Goal: Transaction & Acquisition: Purchase product/service

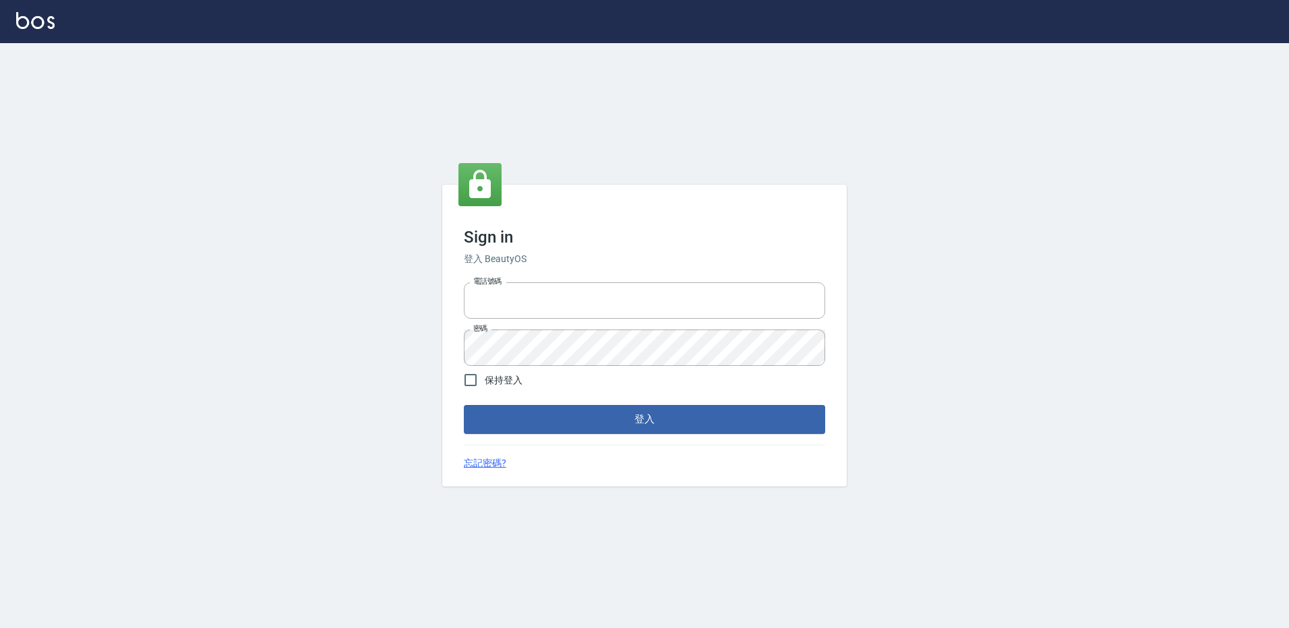
type input "27222158"
click at [695, 434] on div "Sign in 登入 BeautyOS 電話號碼 27222158 電話號碼 密碼 密碼 保持登入 登入 忘記密碼?" at bounding box center [644, 335] width 405 height 301
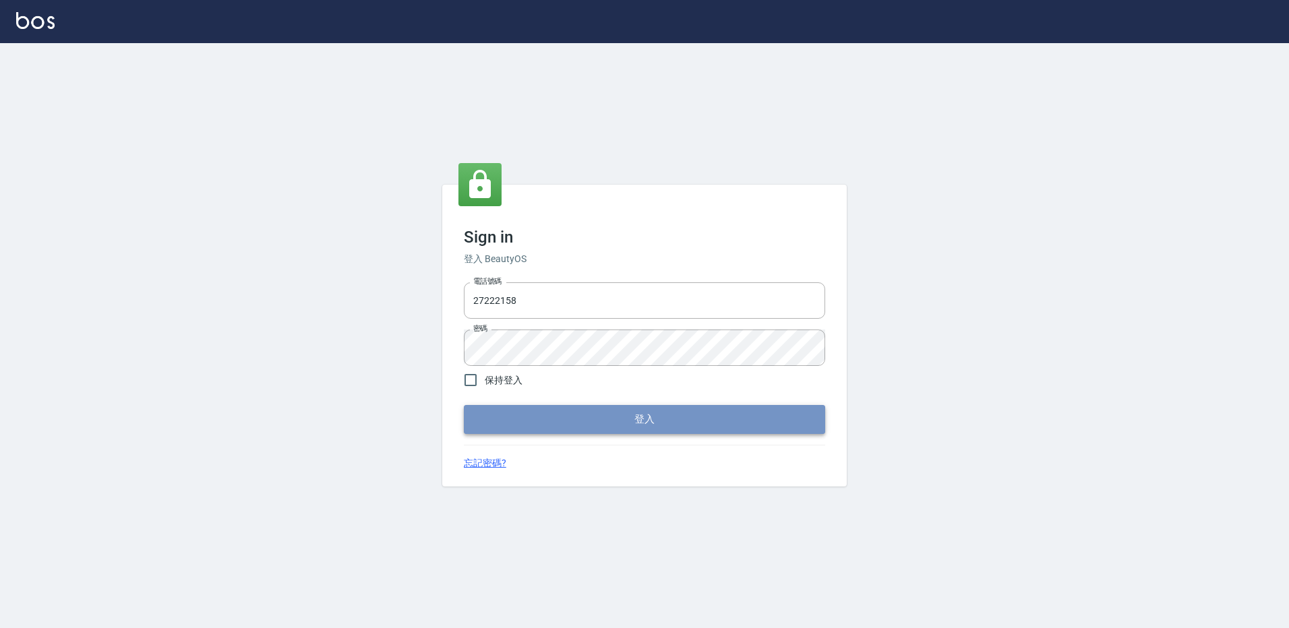
click at [703, 416] on button "登入" at bounding box center [644, 419] width 361 height 28
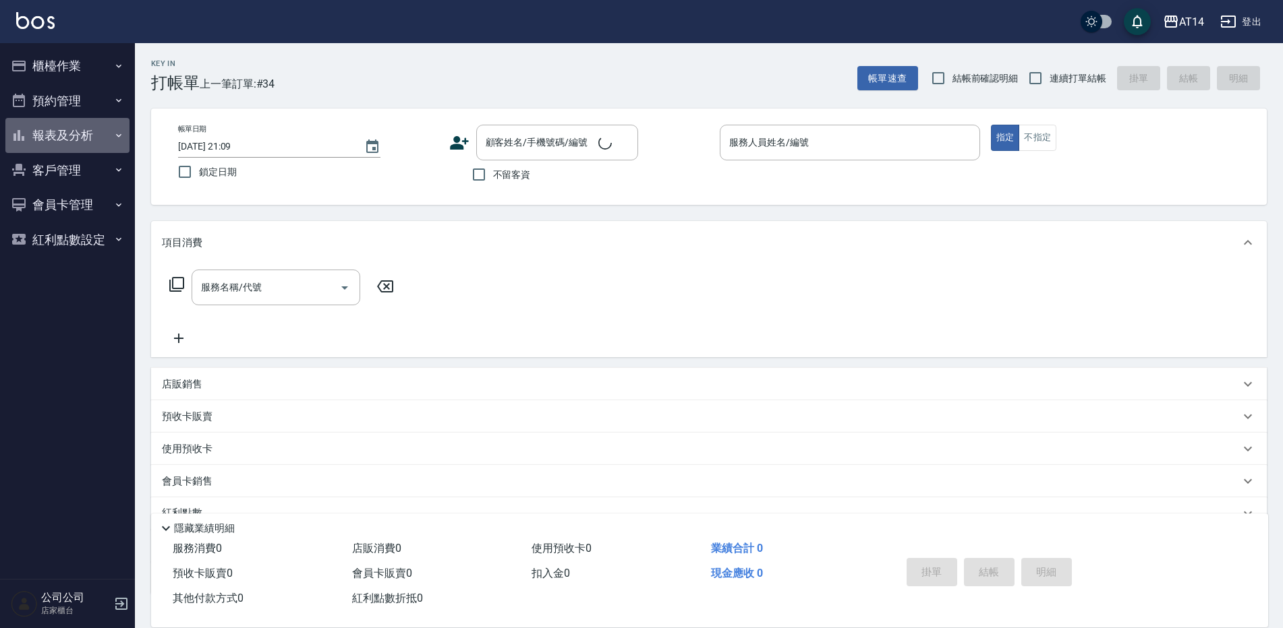
click at [89, 137] on button "報表及分析" at bounding box center [67, 135] width 124 height 35
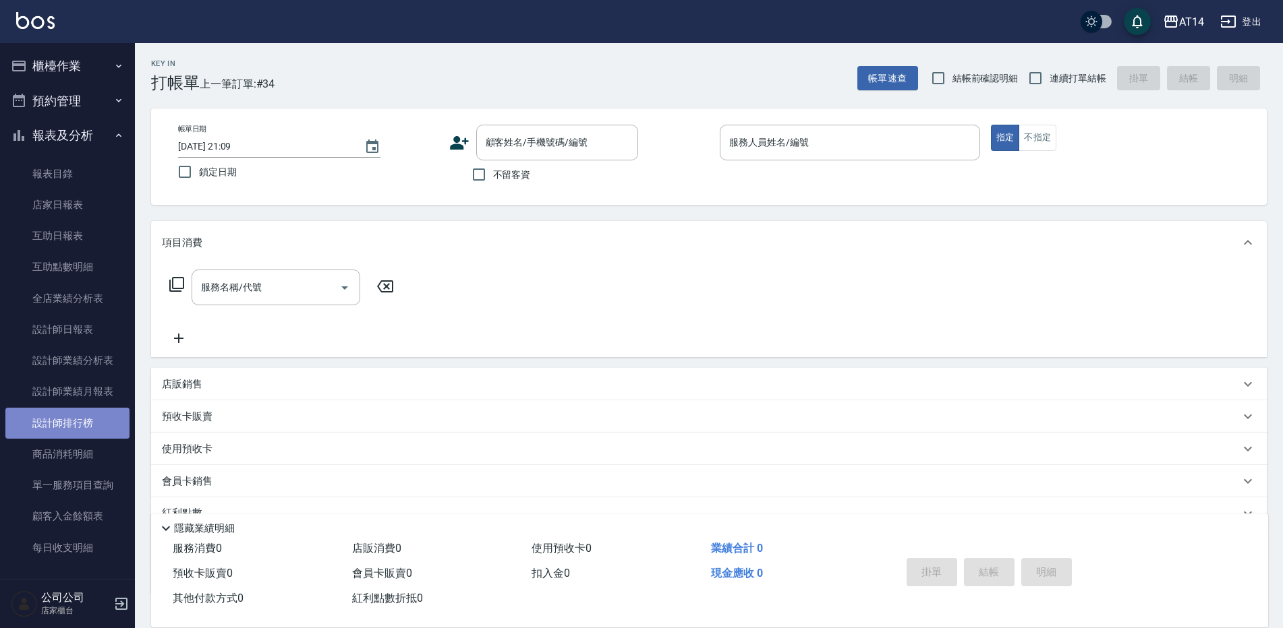
click at [92, 432] on link "設計師排行榜" at bounding box center [67, 423] width 124 height 31
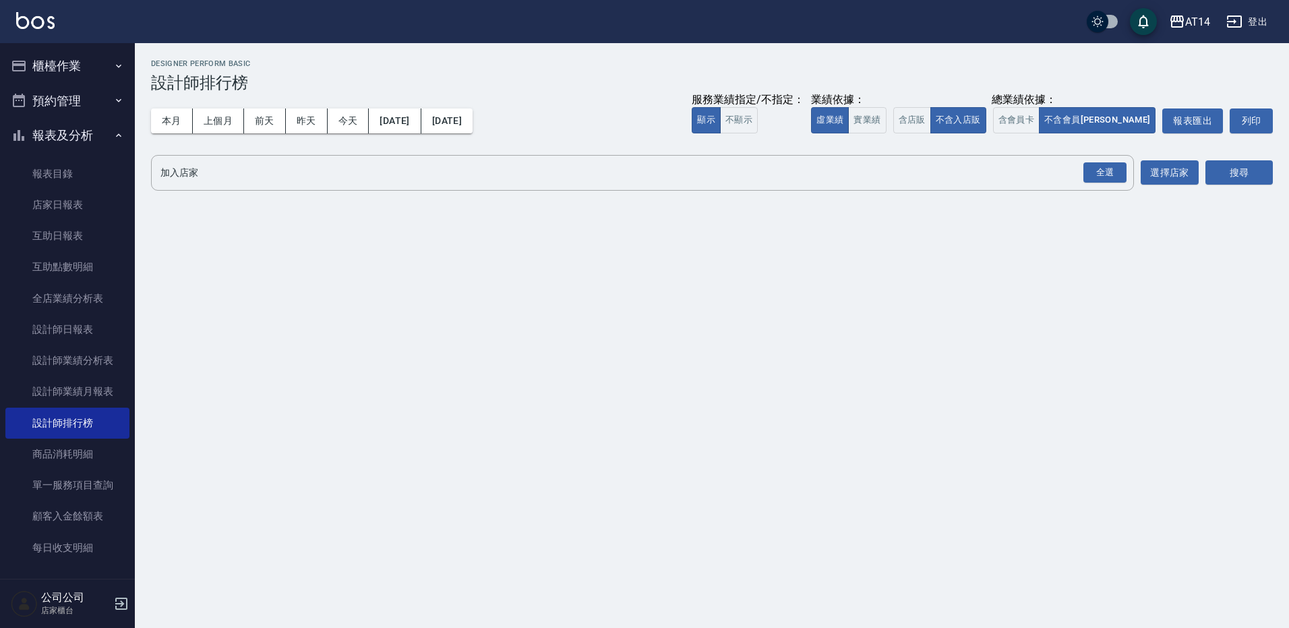
click at [343, 127] on button "今天" at bounding box center [349, 121] width 42 height 25
drag, startPoint x: 1090, startPoint y: 174, endPoint x: 1228, endPoint y: 173, distance: 137.6
click at [1091, 174] on div "全選" at bounding box center [1105, 173] width 43 height 21
click at [1248, 173] on button "搜尋" at bounding box center [1239, 173] width 67 height 25
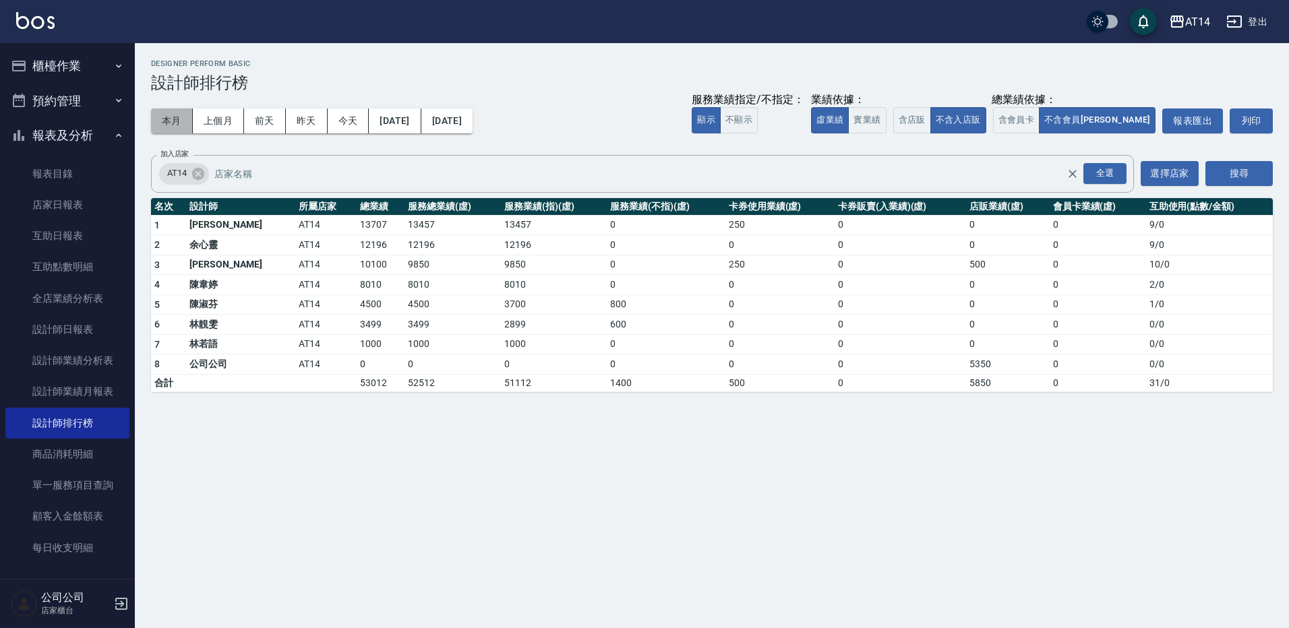
click at [185, 127] on button "本月" at bounding box center [172, 121] width 42 height 25
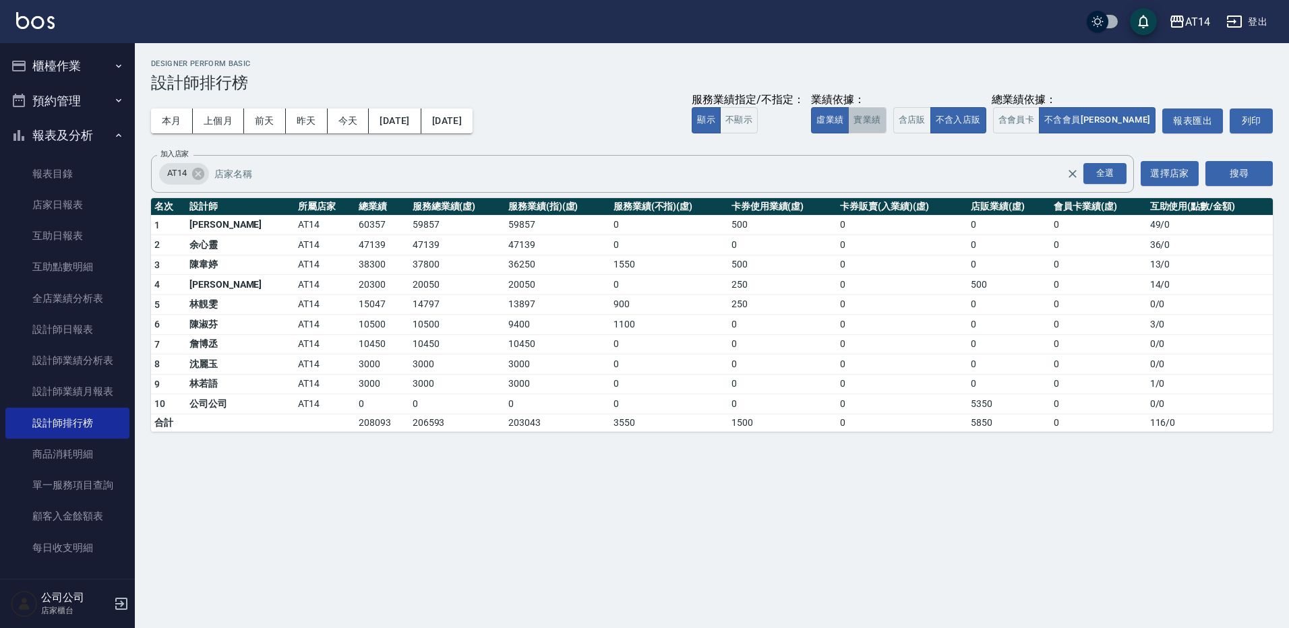
click at [886, 117] on button "實業績" at bounding box center [867, 120] width 38 height 26
click at [871, 123] on div "服務業績指定/不指定： 顯示 不顯示 業績依據： 虛業績 實業績 總業績依據： 含店販 不含入店販 含會員卡 不含會員卡 報表匯出 列印" at bounding box center [982, 121] width 581 height 25
click at [849, 124] on button "虛業績" at bounding box center [830, 120] width 38 height 26
click at [339, 113] on button "今天" at bounding box center [349, 121] width 42 height 25
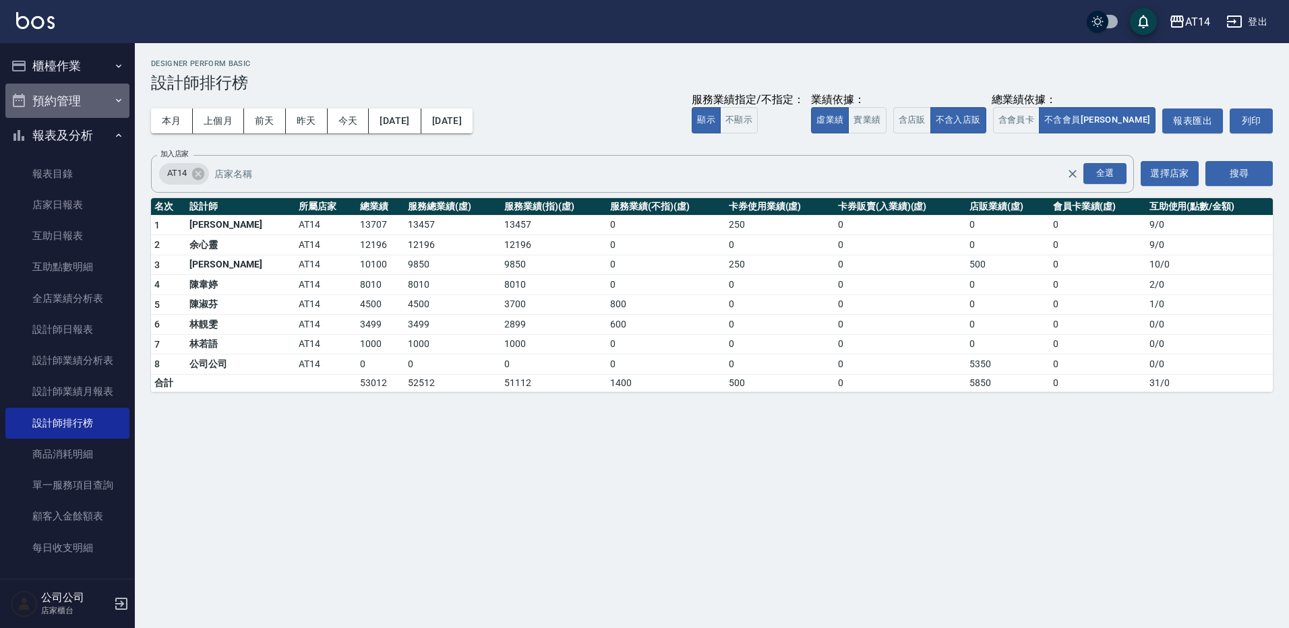
click at [72, 103] on button "預約管理" at bounding box center [67, 101] width 124 height 35
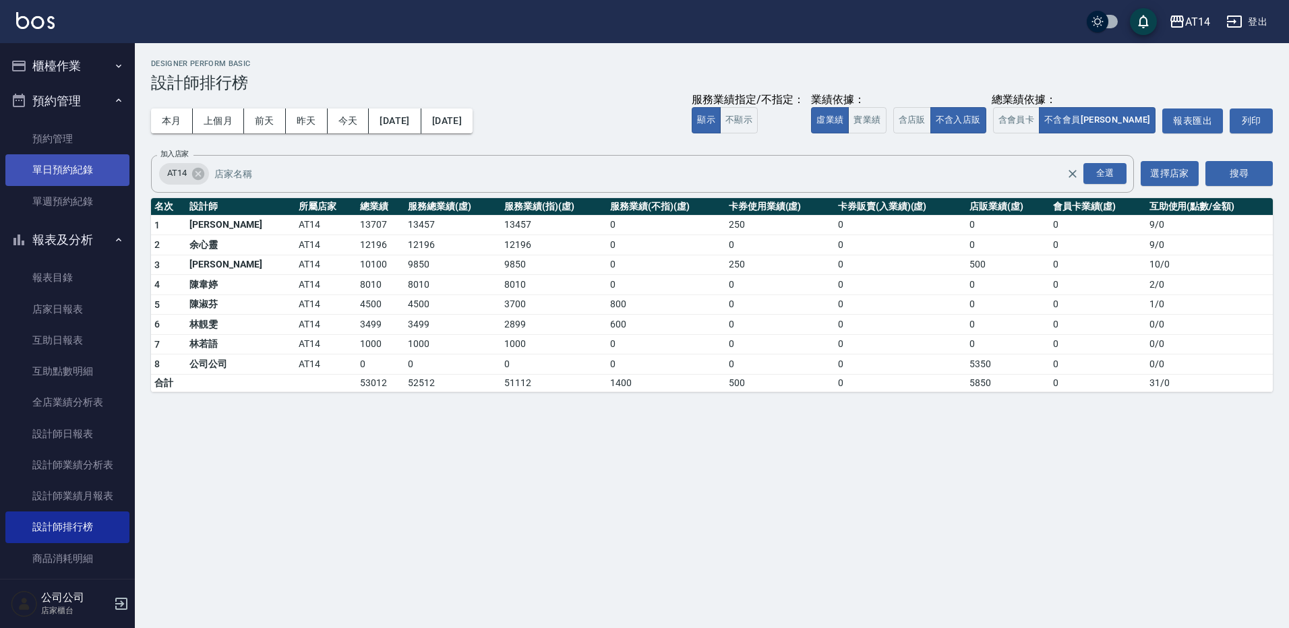
click at [84, 169] on link "單日預約紀錄" at bounding box center [67, 169] width 124 height 31
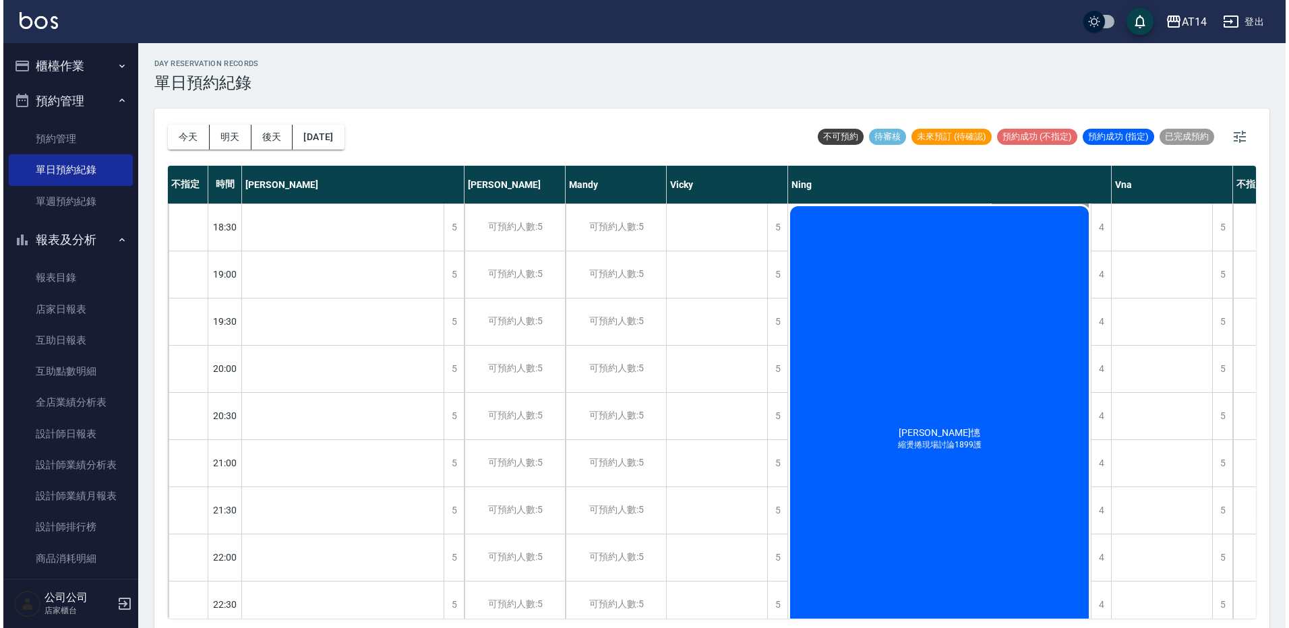
scroll to position [641, 0]
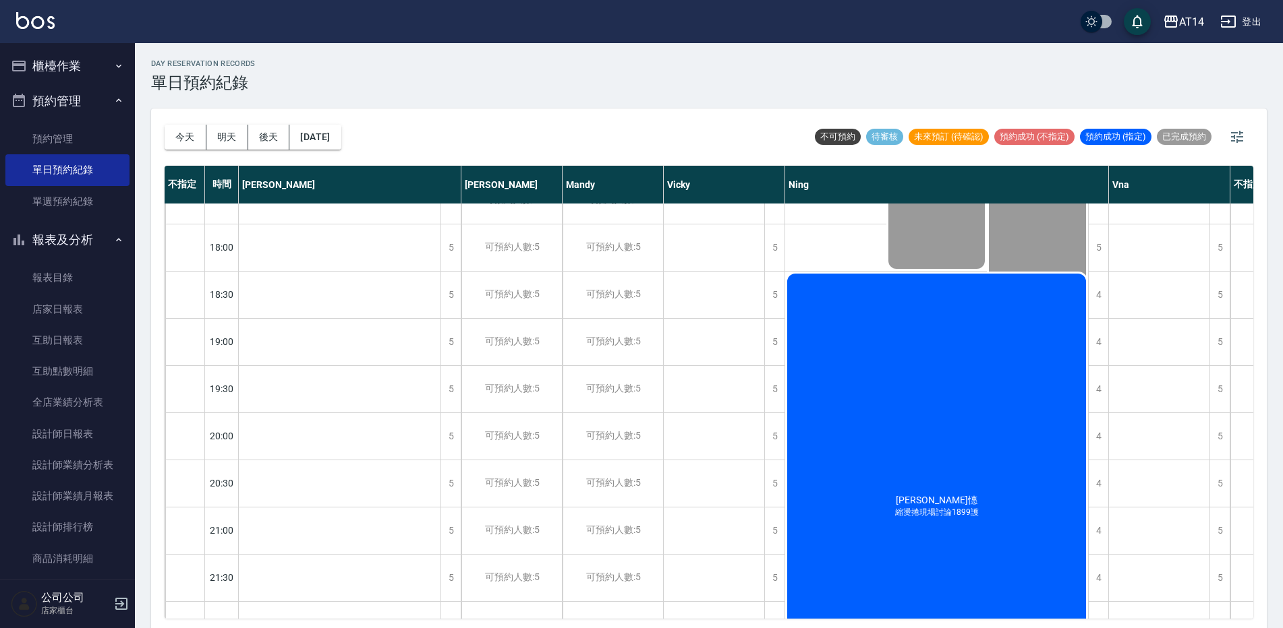
click at [943, 372] on div "吳忻憓 縮燙捲現場討論1899護" at bounding box center [936, 507] width 303 height 471
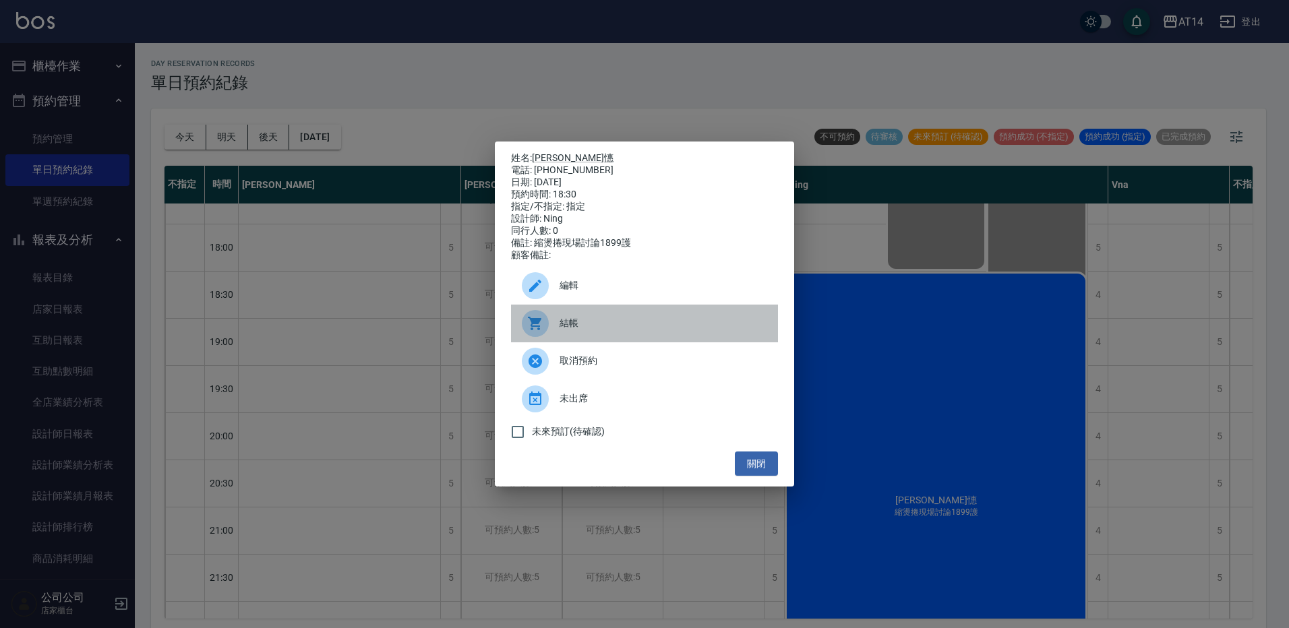
click at [656, 330] on span "結帳" at bounding box center [664, 323] width 208 height 14
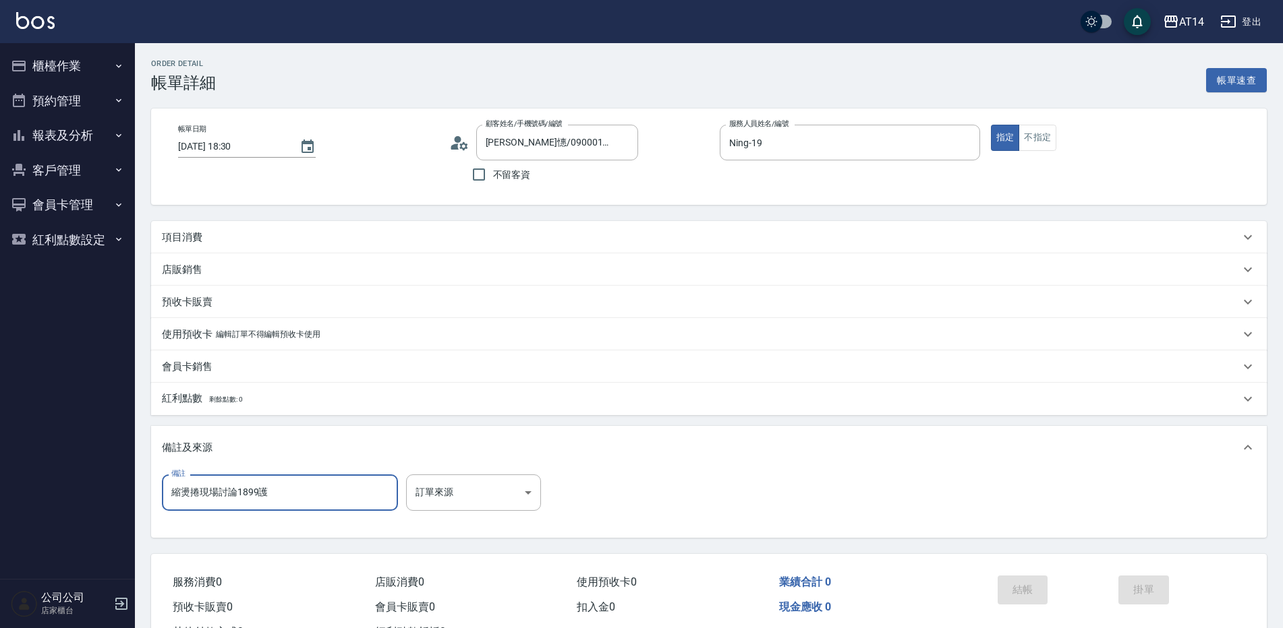
drag, startPoint x: 309, startPoint y: 501, endPoint x: 46, endPoint y: 527, distance: 264.2
click at [46, 527] on div "AT14 登出 櫃檯作業 打帳單 帳單列表 掛單列表 現金收支登錄 材料自購登錄 每日結帳 排班表 掃碼打卡 預約管理 預約管理 單日預約紀錄 單週預約紀錄 …" at bounding box center [641, 339] width 1283 height 678
click at [443, 507] on body "AT14 登出 櫃檯作業 打帳單 帳單列表 掛單列表 現金收支登錄 材料自購登錄 每日結帳 排班表 掃碼打卡 預約管理 預約管理 單日預約紀錄 單週預約紀錄 …" at bounding box center [641, 339] width 1283 height 678
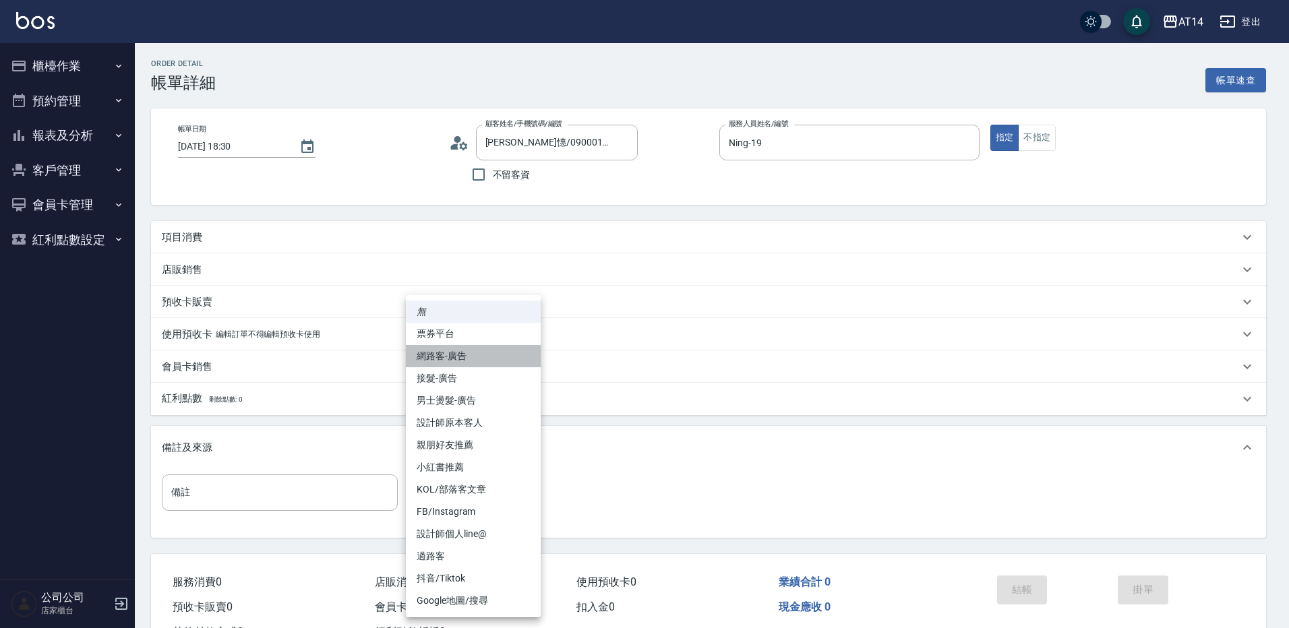
click at [471, 364] on li "網路客-廣告" at bounding box center [473, 356] width 135 height 22
type input "網路客-廣告"
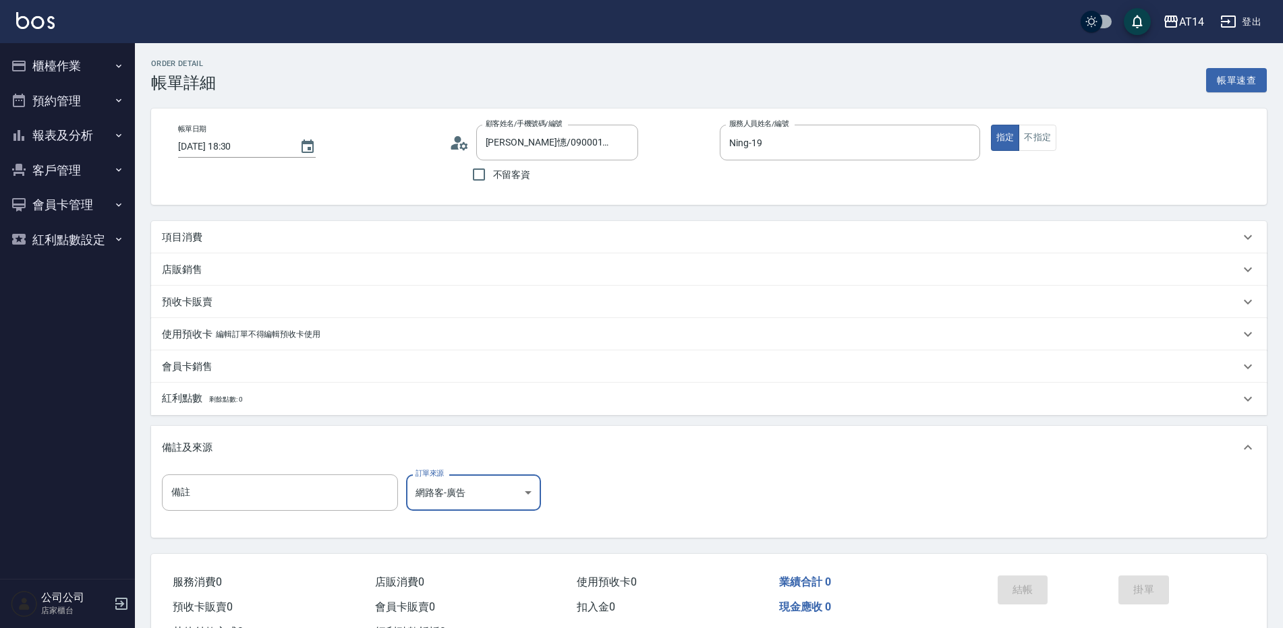
click at [233, 240] on div "項目消費" at bounding box center [701, 238] width 1078 height 14
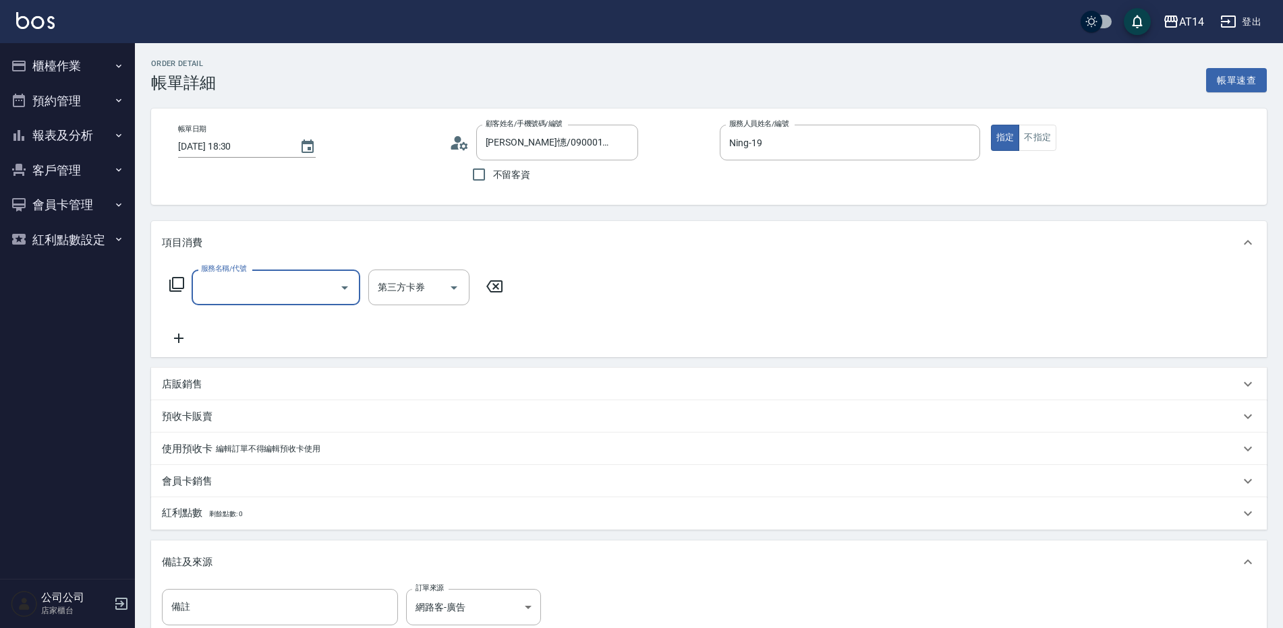
click at [220, 299] on input "服務名稱/代號" at bounding box center [266, 288] width 136 height 24
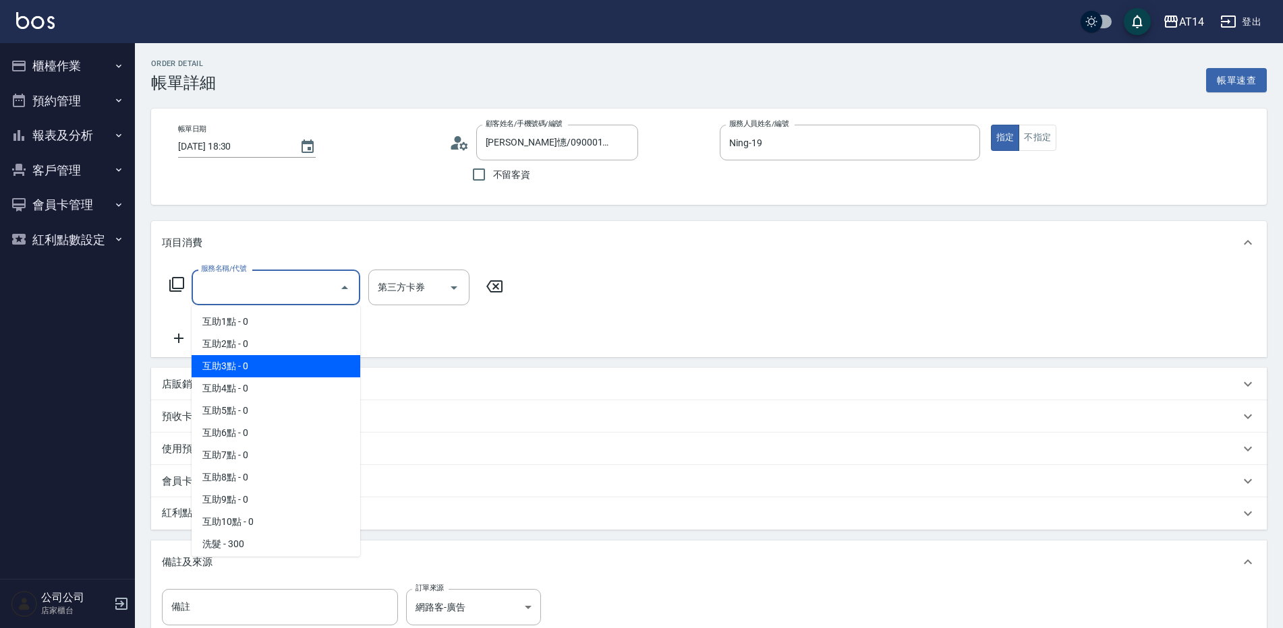
click at [244, 359] on span "互助3點 - 0" at bounding box center [276, 366] width 169 height 22
type input "互助3點(003)"
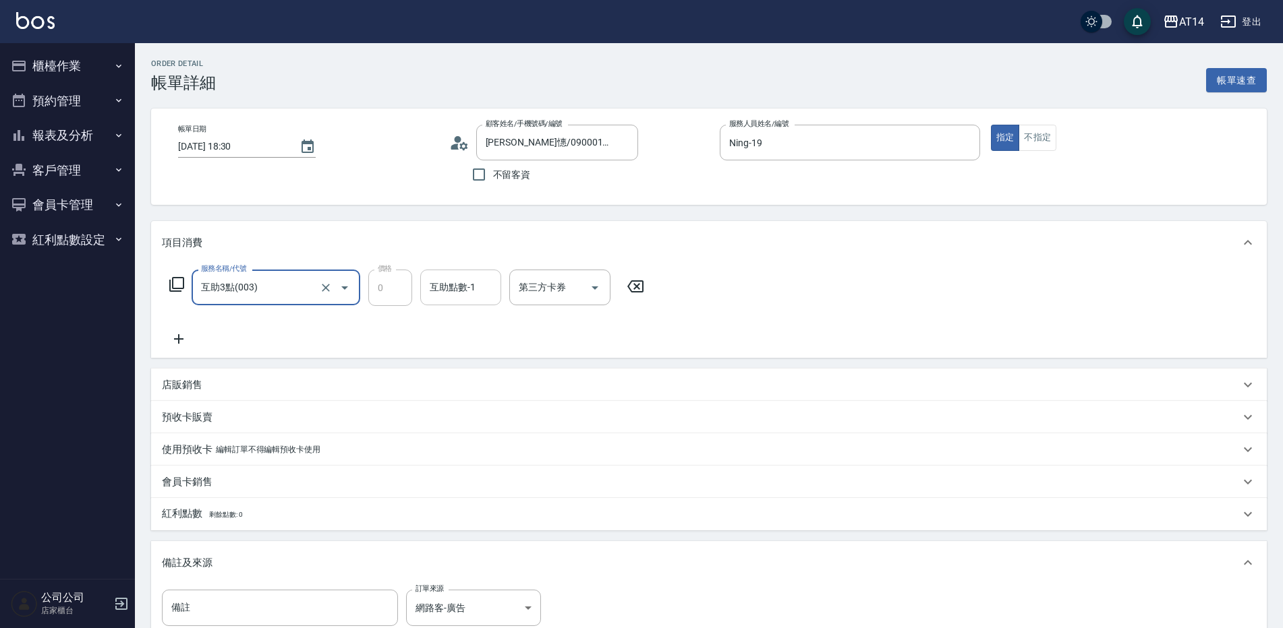
drag, startPoint x: 472, startPoint y: 284, endPoint x: 471, endPoint y: 292, distance: 8.2
click at [472, 285] on div "互助點數-1 互助點數-1" at bounding box center [460, 288] width 81 height 36
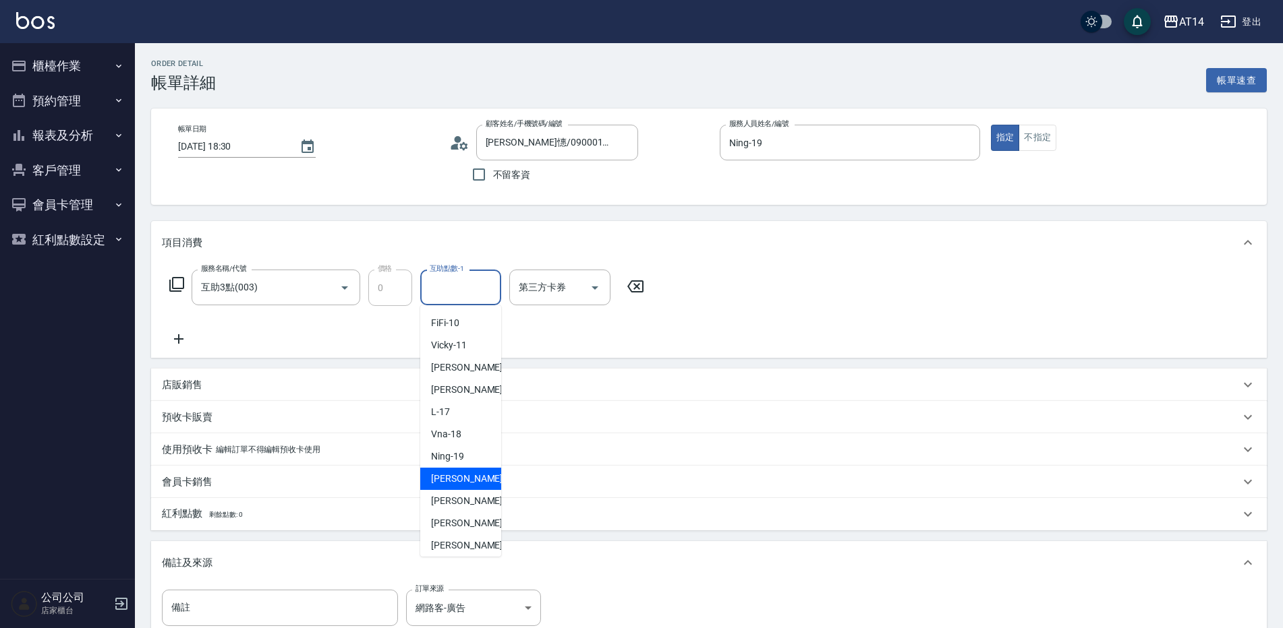
scroll to position [135, 0]
click at [468, 532] on div "[PERSON_NAME] -63" at bounding box center [460, 543] width 81 height 22
type input "[PERSON_NAME]-63"
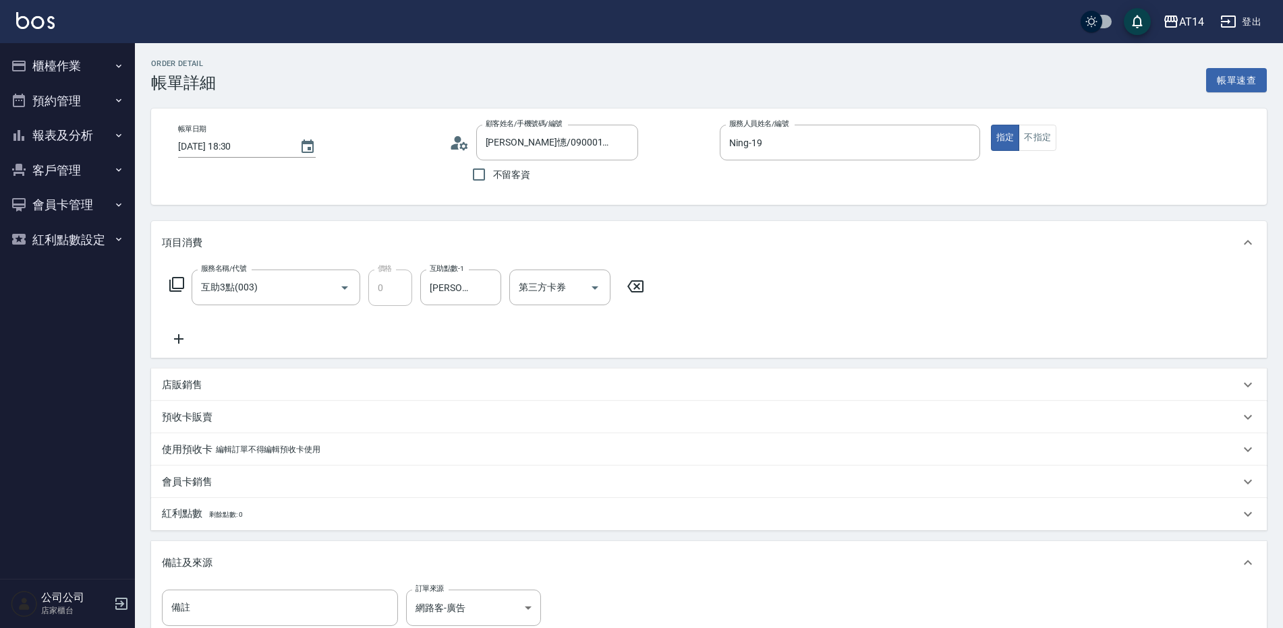
click at [177, 341] on icon at bounding box center [179, 339] width 34 height 16
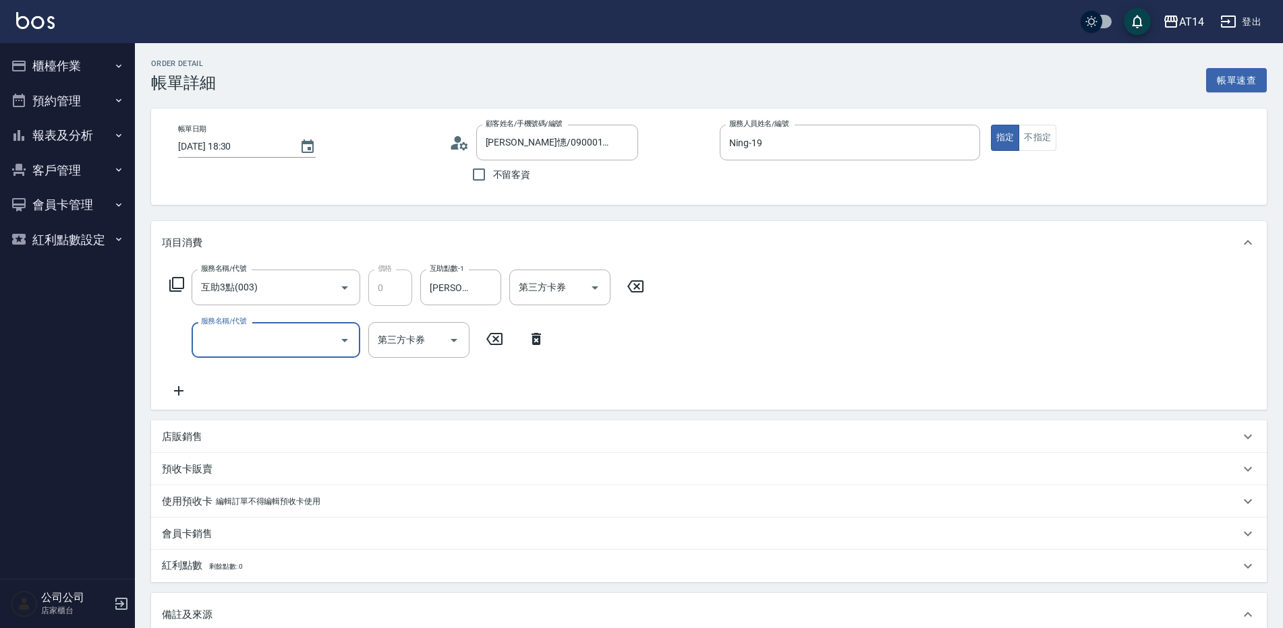
click at [203, 342] on input "服務名稱/代號" at bounding box center [266, 340] width 136 height 24
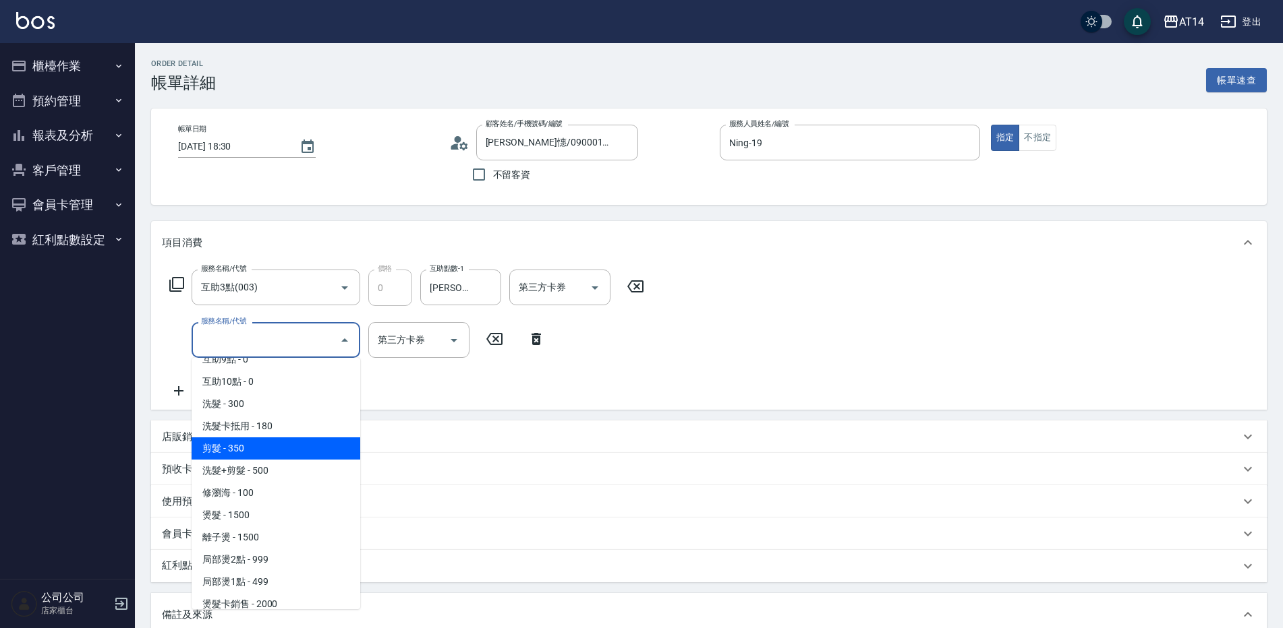
scroll to position [202, 0]
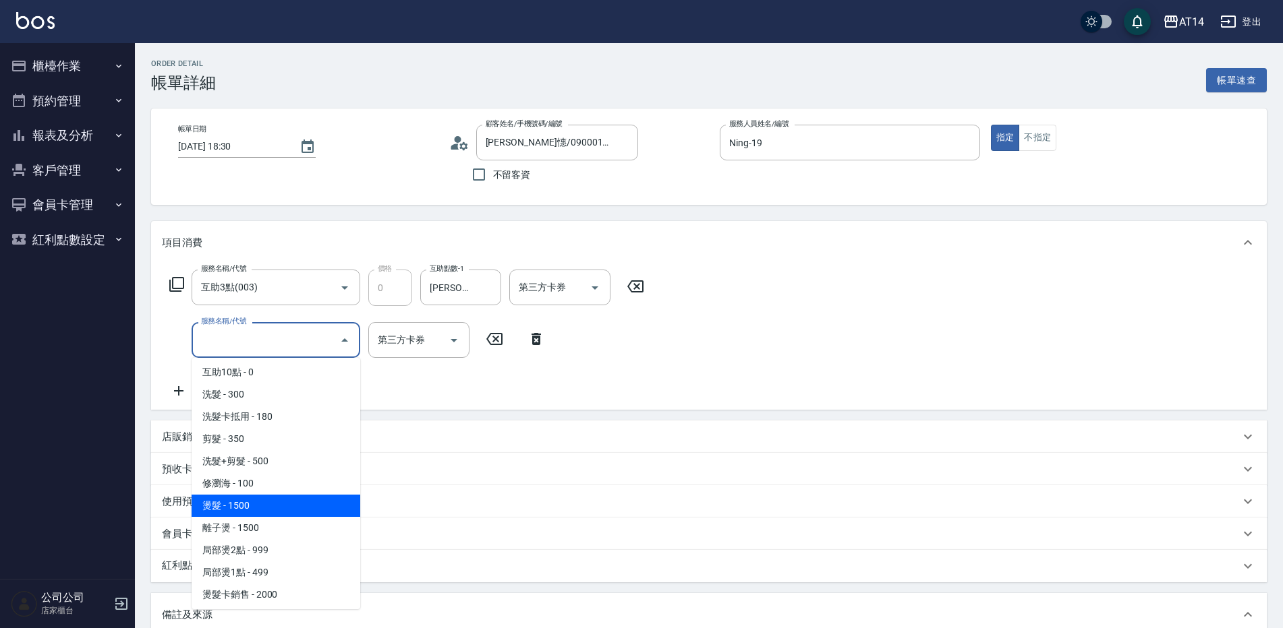
click at [278, 510] on span "燙髮 - 1500" at bounding box center [276, 506] width 169 height 22
type input "3"
type input "燙髮(031)"
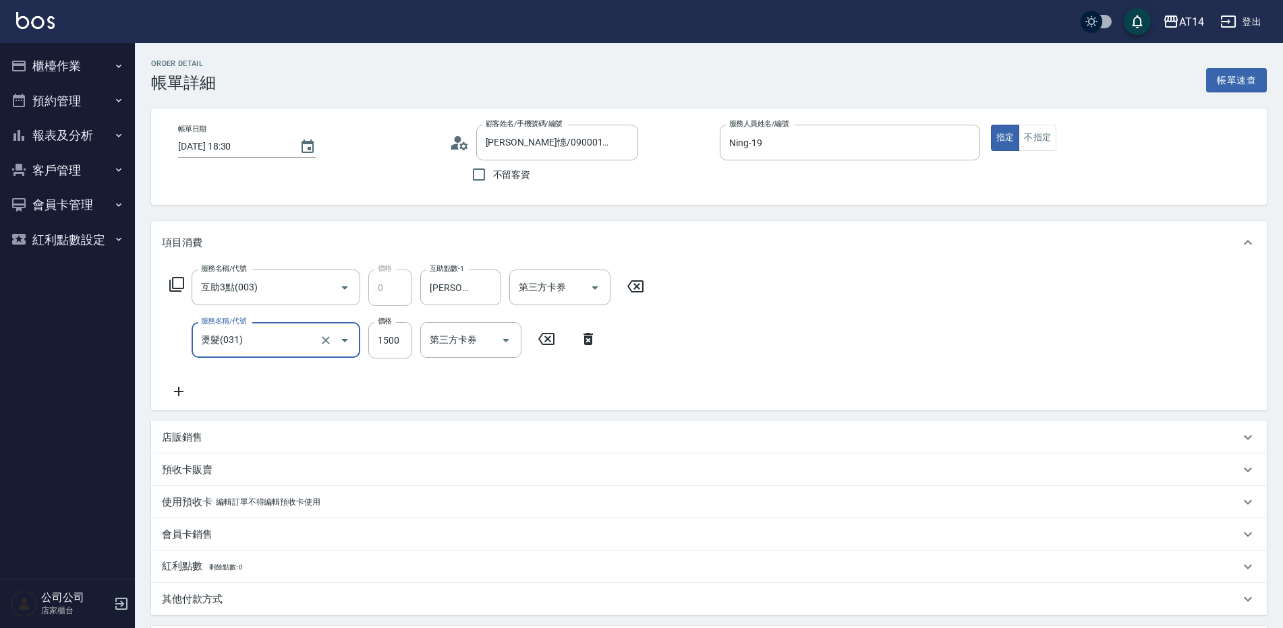
click at [181, 396] on icon at bounding box center [179, 392] width 34 height 16
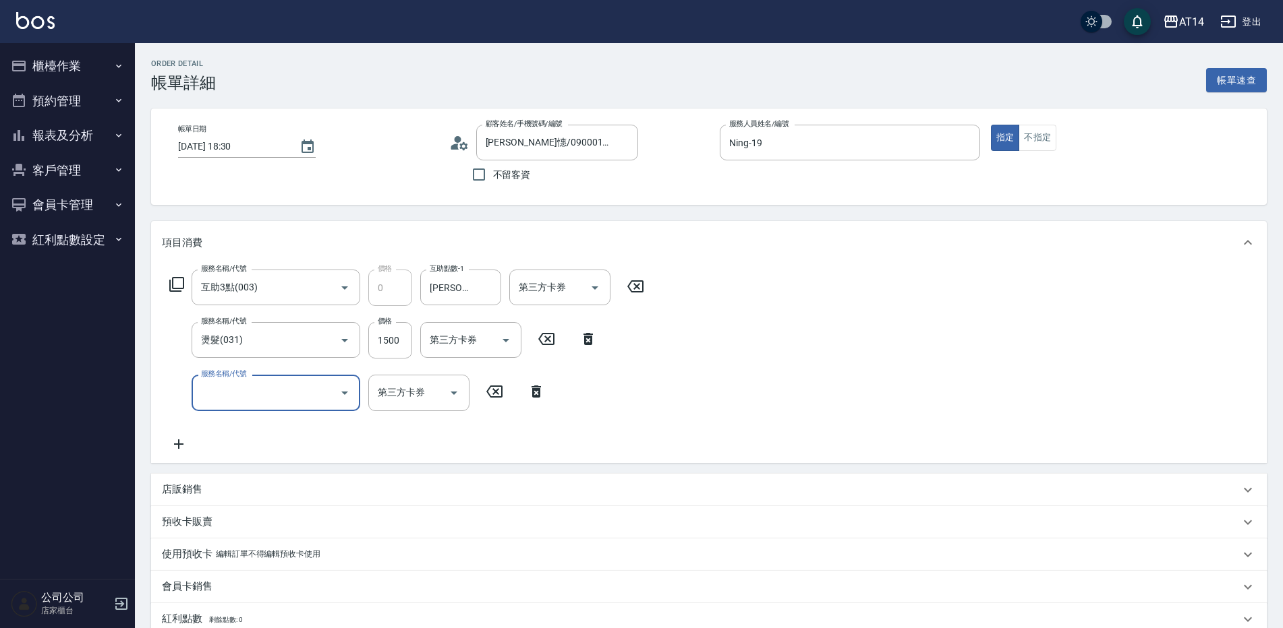
click at [221, 390] on input "服務名稱/代號" at bounding box center [266, 393] width 136 height 24
type input "051"
type input "5"
type input "護髮(051)"
click at [395, 394] on input "1000" at bounding box center [390, 393] width 44 height 36
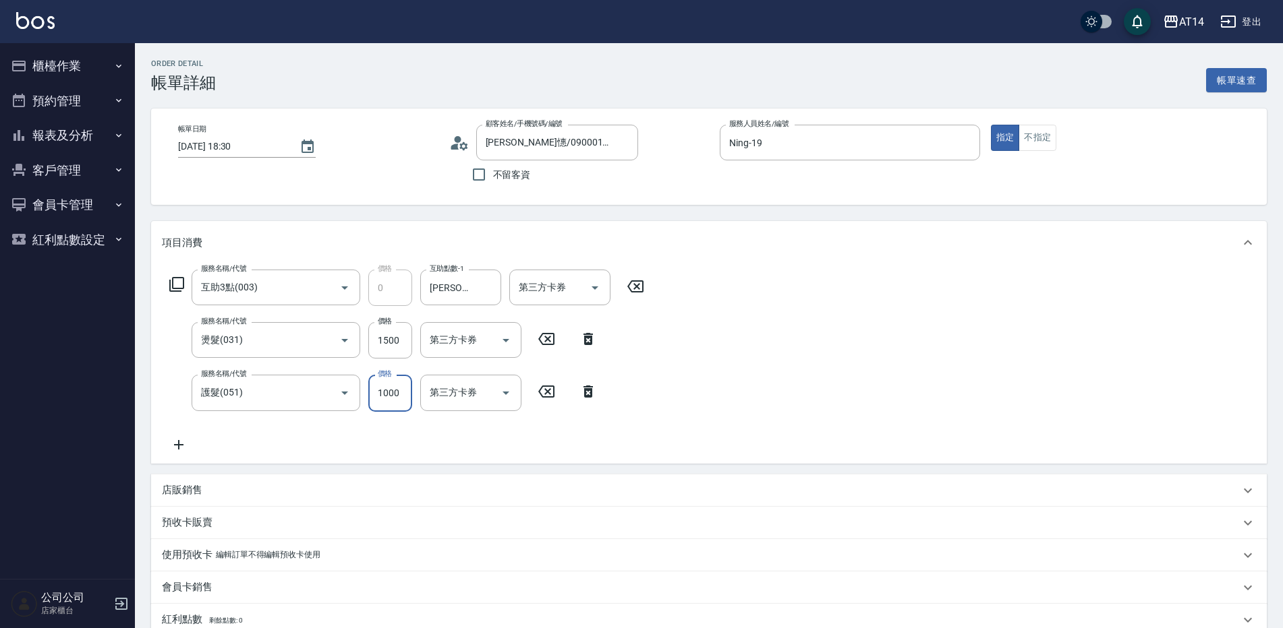
type input "1"
type input "3"
type input "1800"
type input "7"
type input "1800"
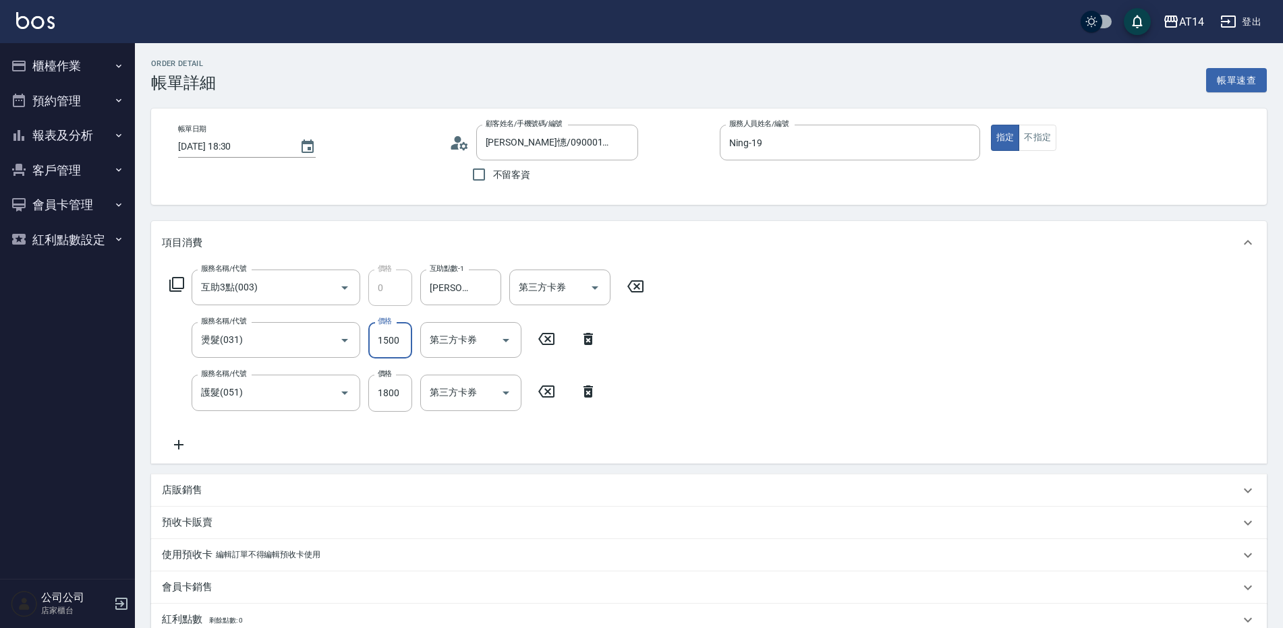
drag, startPoint x: 390, startPoint y: 345, endPoint x: 390, endPoint y: 501, distance: 156.4
click at [390, 345] on input "1500" at bounding box center [390, 340] width 44 height 36
type input "1"
type input "4"
type input "1899"
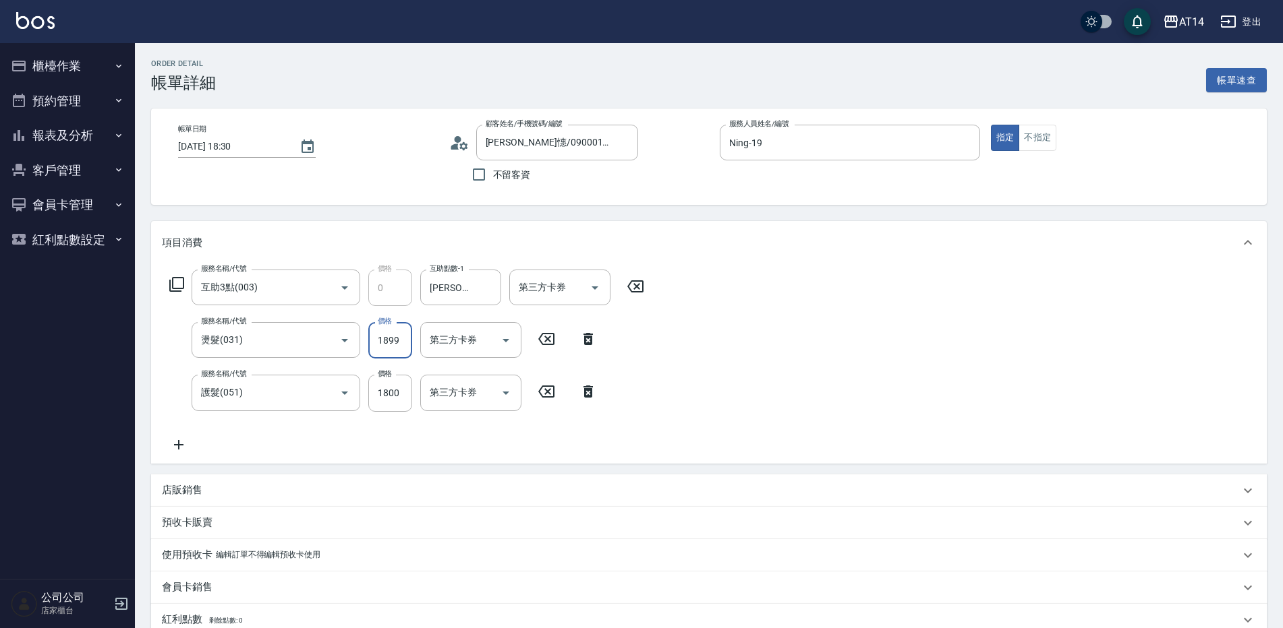
type input "7"
type input "1899"
click at [301, 144] on icon "Choose date, selected date is 2025-09-06" at bounding box center [307, 146] width 12 height 13
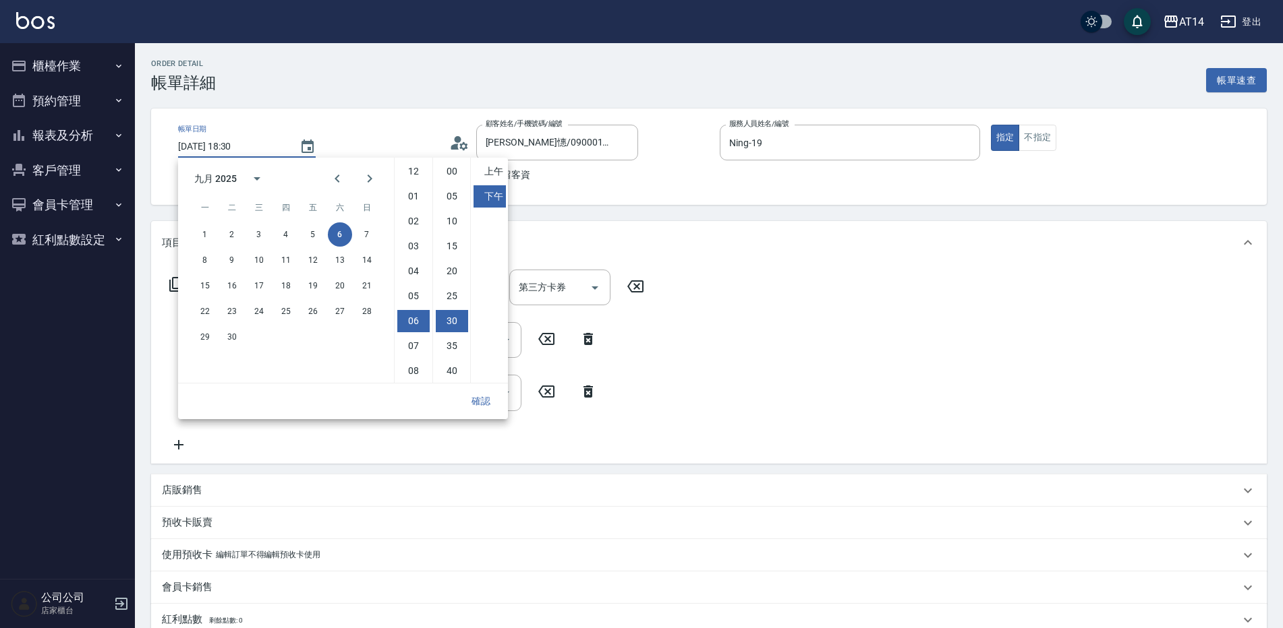
scroll to position [76, 0]
click at [359, 234] on button "7" at bounding box center [367, 235] width 24 height 24
type input "[DATE] 18:30"
click at [484, 402] on button "確認" at bounding box center [480, 401] width 43 height 25
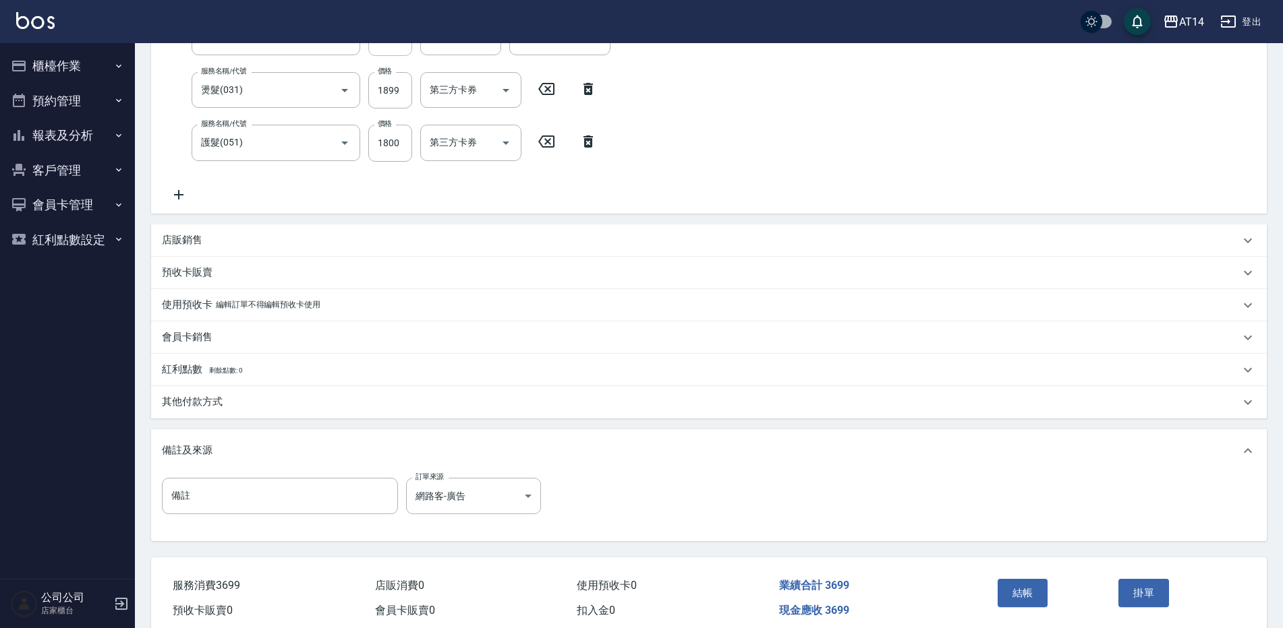
scroll to position [309, 0]
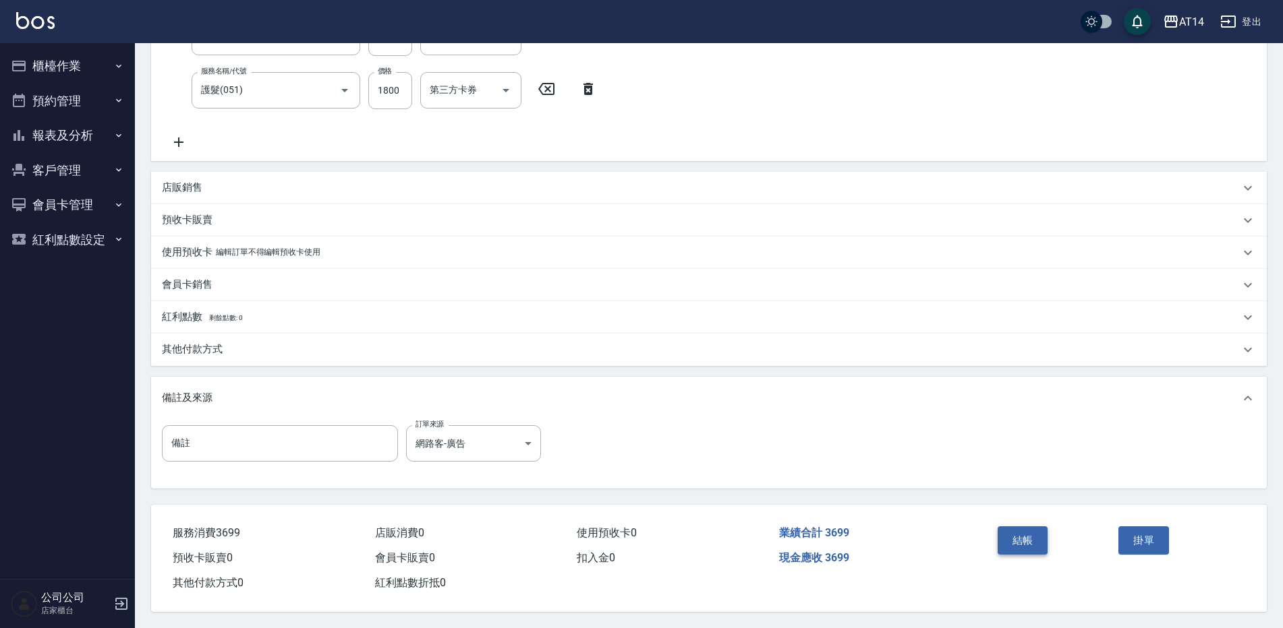
click at [1016, 537] on button "結帳" at bounding box center [1022, 541] width 51 height 28
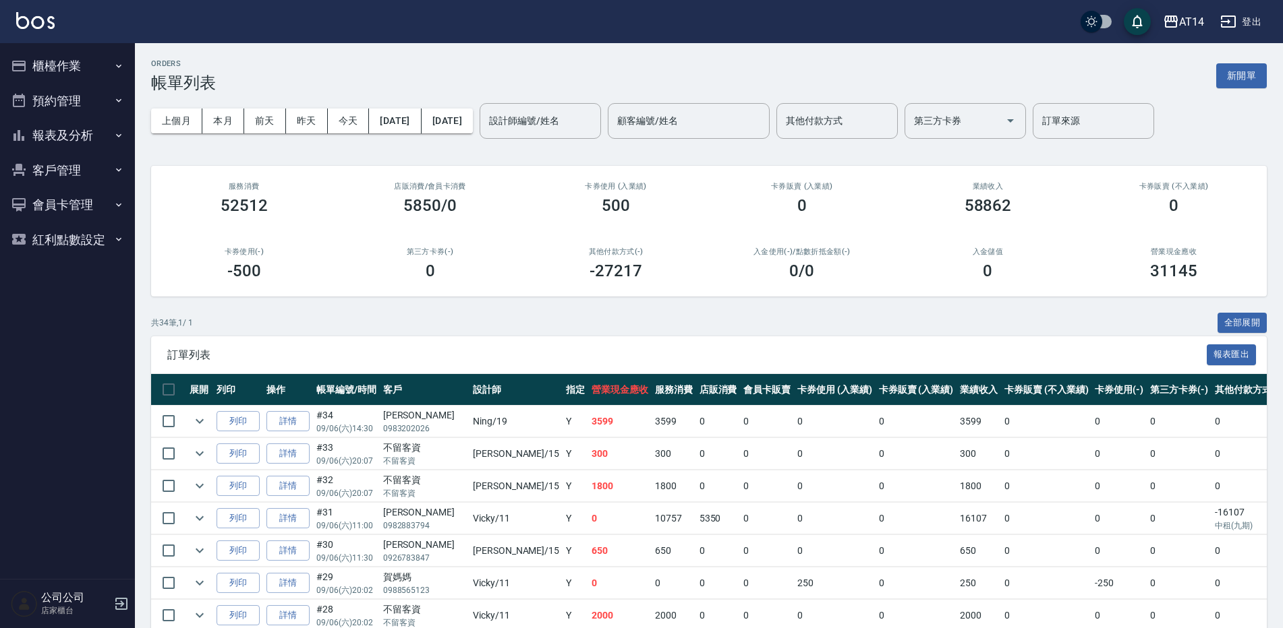
click at [76, 138] on button "報表及分析" at bounding box center [67, 135] width 124 height 35
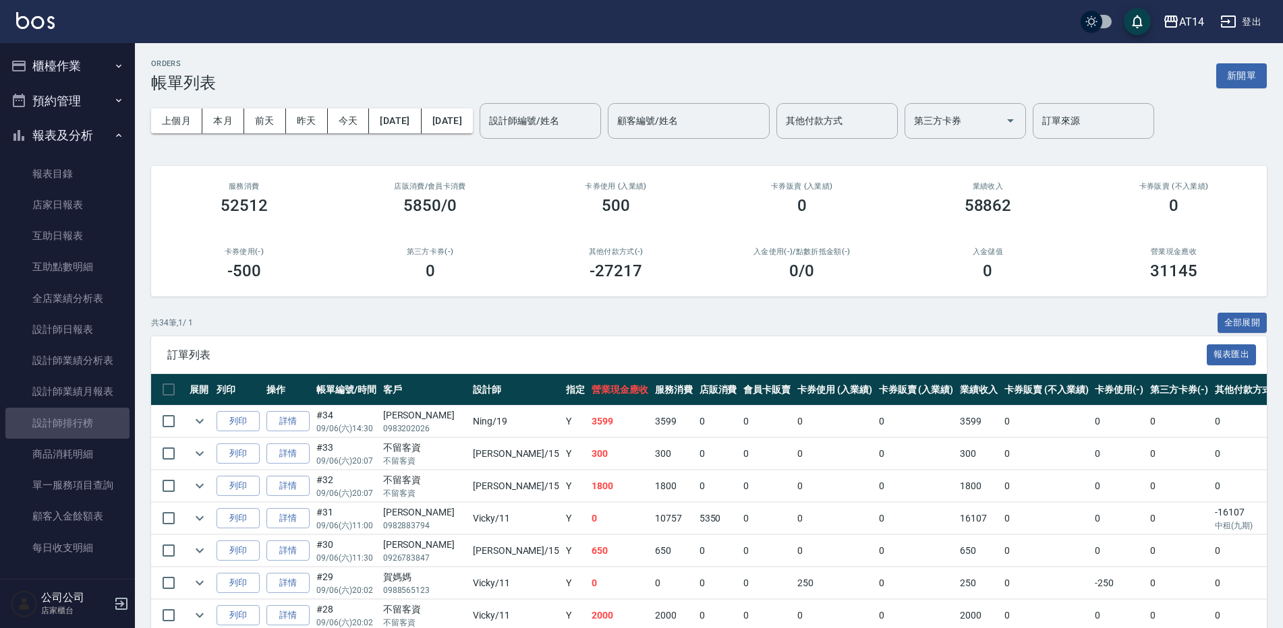
drag, startPoint x: 105, startPoint y: 423, endPoint x: 143, endPoint y: 347, distance: 84.4
click at [105, 423] on link "設計師排行榜" at bounding box center [67, 423] width 124 height 31
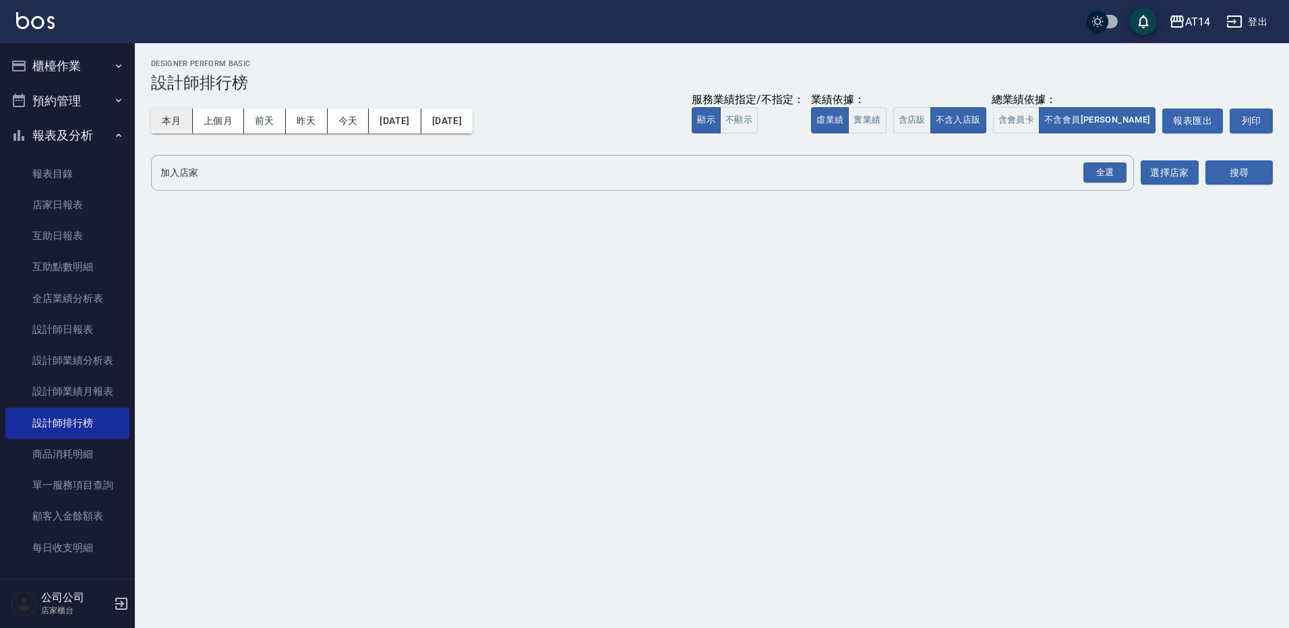
click at [177, 131] on button "本月" at bounding box center [172, 121] width 42 height 25
click at [1101, 177] on div "全選" at bounding box center [1105, 173] width 43 height 21
click at [1214, 170] on button "搜尋" at bounding box center [1239, 173] width 67 height 25
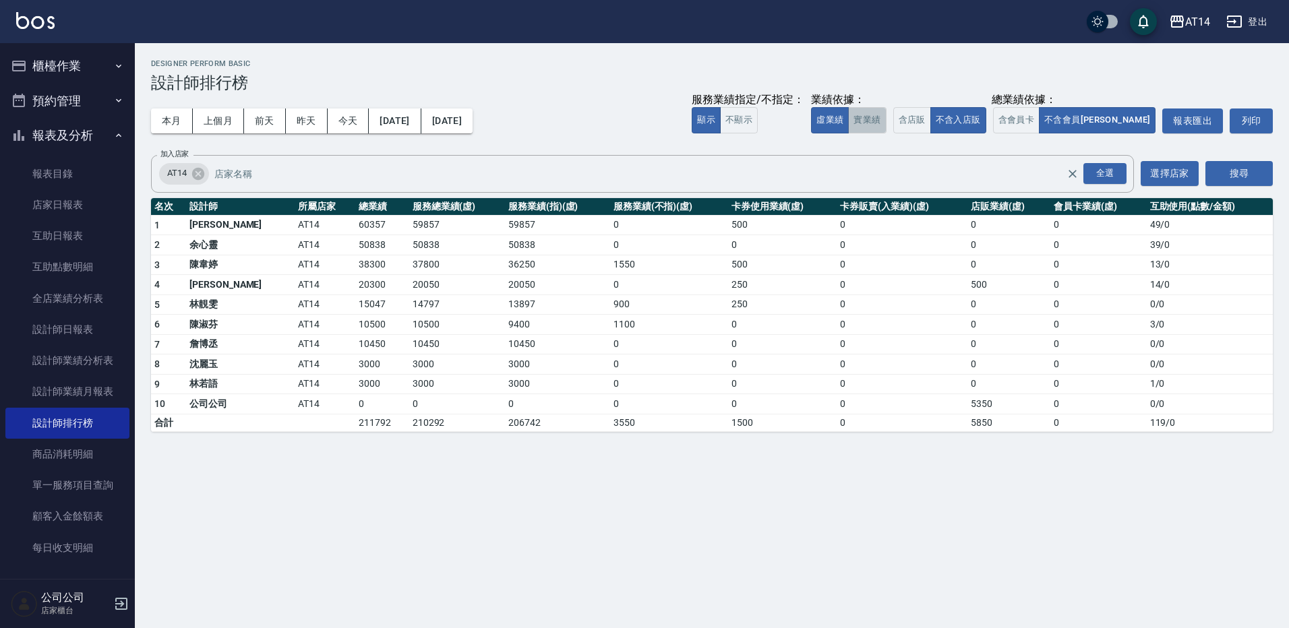
click at [886, 114] on button "實業績" at bounding box center [867, 120] width 38 height 26
click at [849, 117] on button "虛業績" at bounding box center [830, 120] width 38 height 26
